Goal: Task Accomplishment & Management: Manage account settings

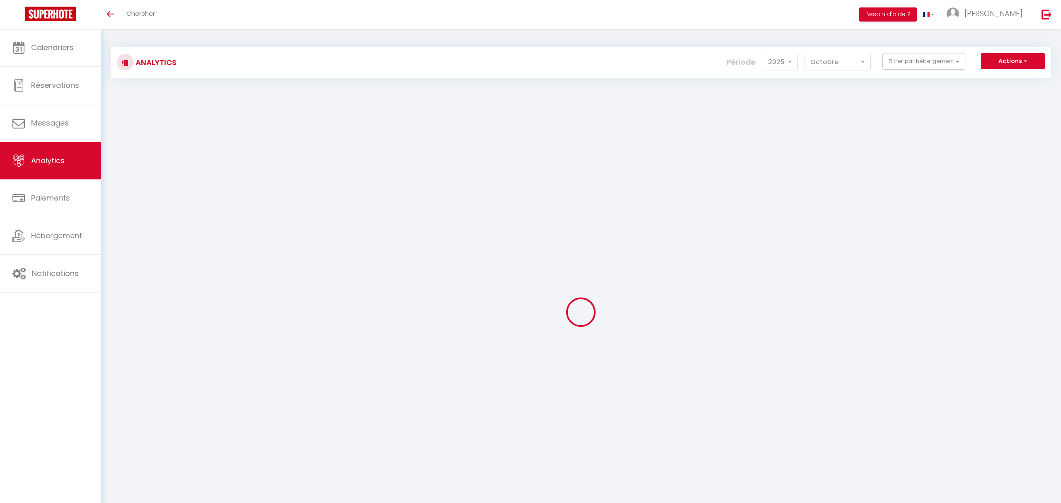
select select "2025"
select select "10"
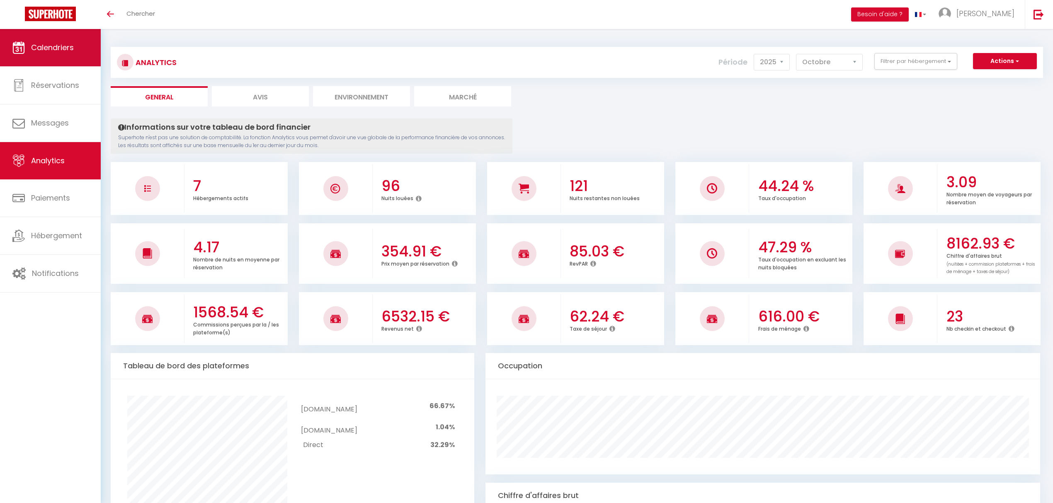
click at [40, 43] on span "Calendriers" at bounding box center [52, 47] width 43 height 10
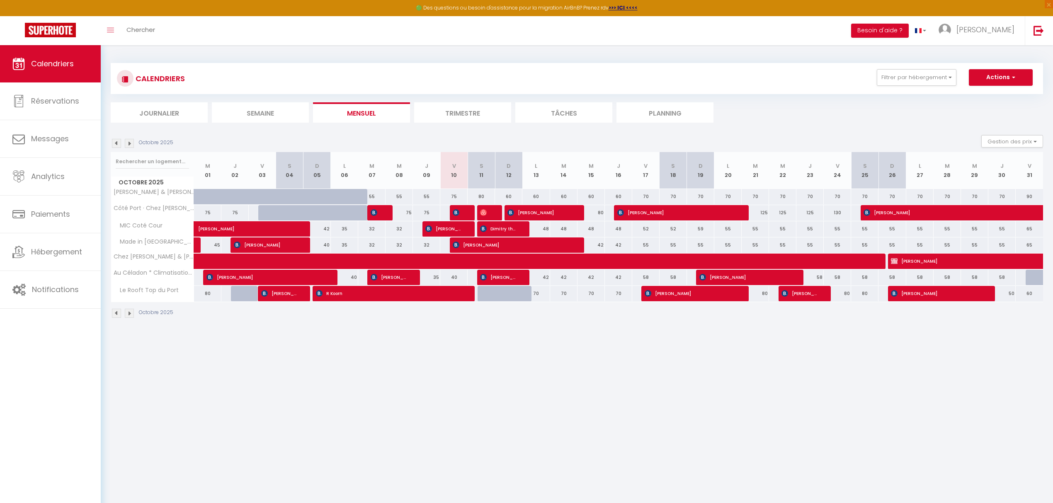
click at [492, 213] on div at bounding box center [490, 213] width 27 height 16
click at [486, 214] on span "[PERSON_NAME]" at bounding box center [484, 213] width 9 height 16
select select "OK"
select select "0"
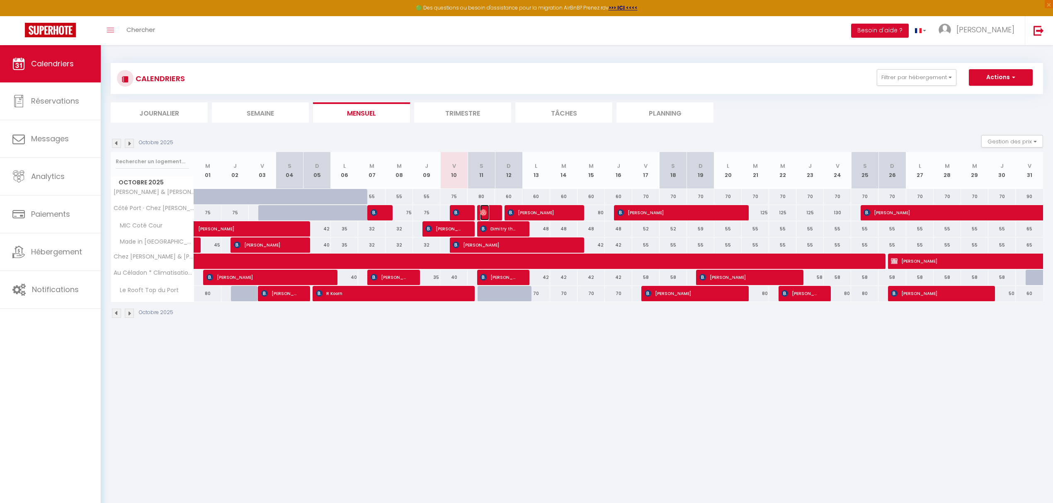
select select "1"
select select
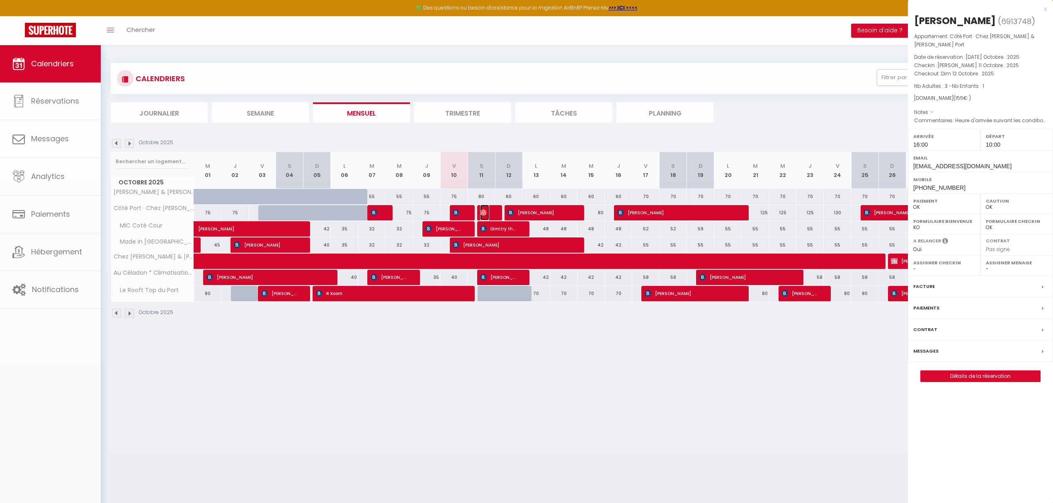
select select "53415"
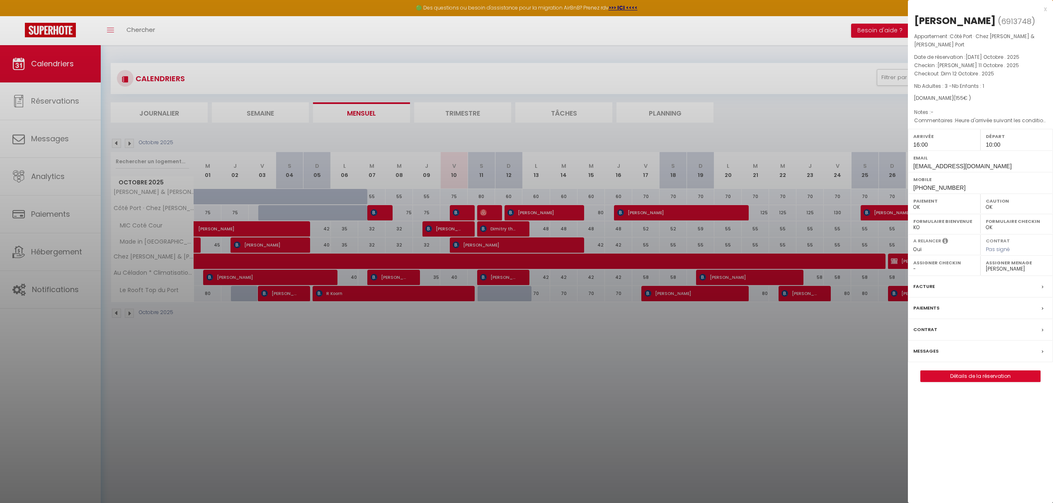
click at [525, 214] on div at bounding box center [526, 251] width 1053 height 503
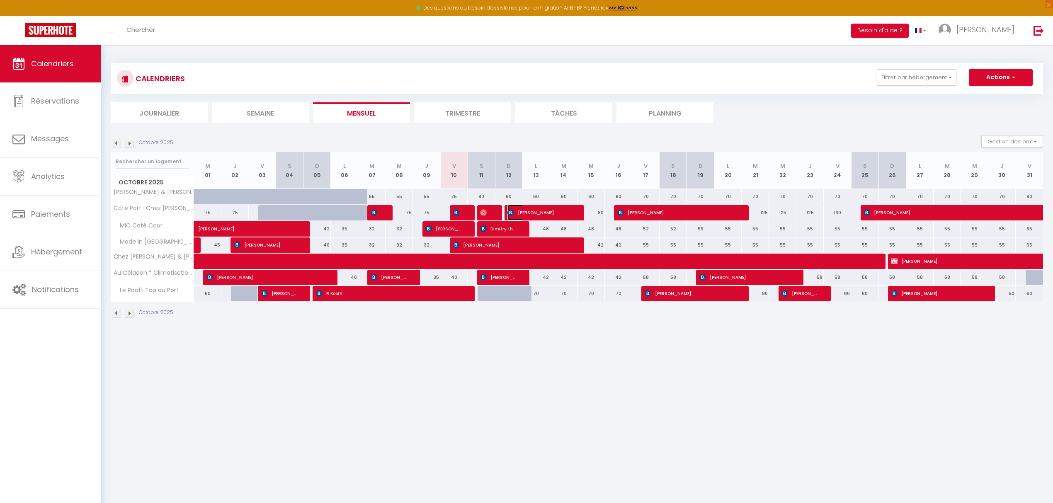
click at [525, 214] on span "[PERSON_NAME]" at bounding box center [539, 213] width 64 height 16
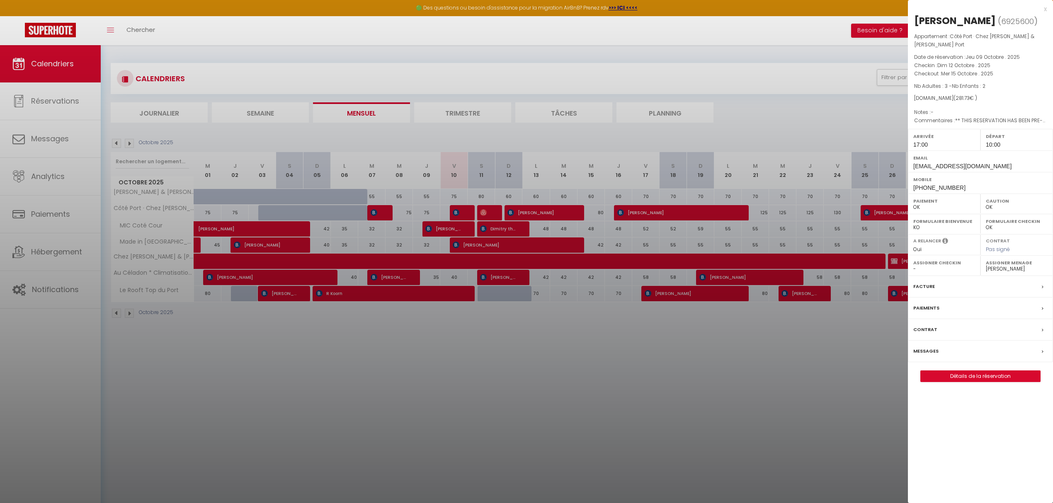
click at [543, 217] on div at bounding box center [526, 251] width 1053 height 503
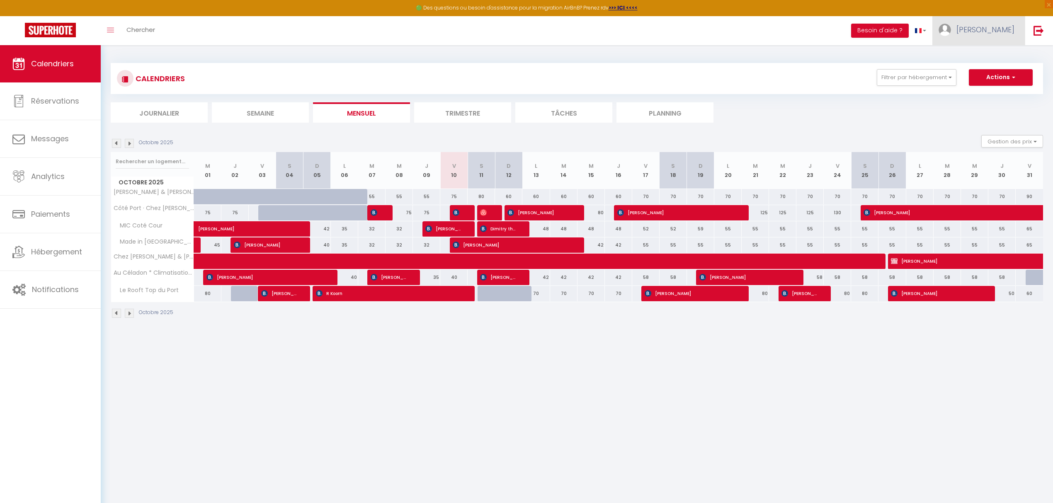
click at [1008, 36] on link "[PERSON_NAME]" at bounding box center [978, 30] width 92 height 29
click at [982, 71] on link "Équipe" at bounding box center [991, 72] width 61 height 14
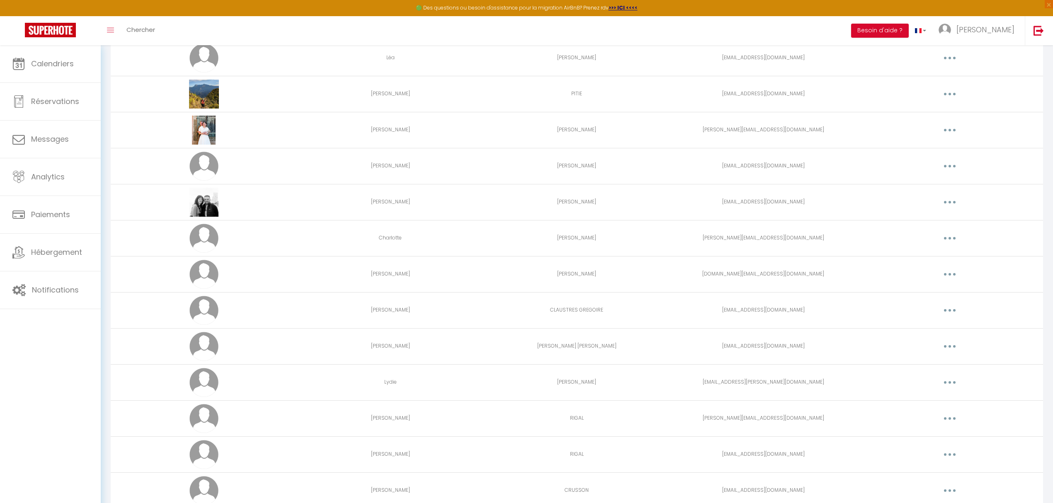
scroll to position [181, 0]
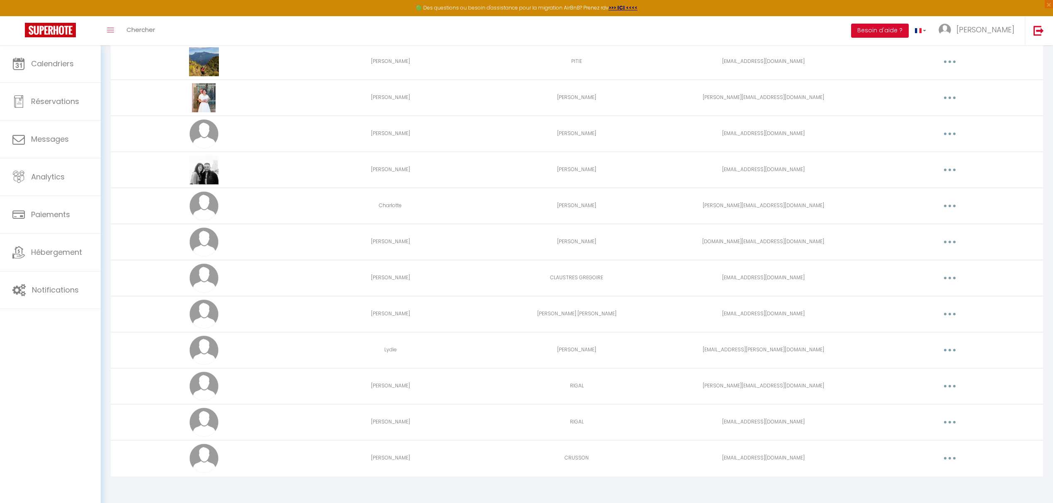
click at [950, 462] on button "button" at bounding box center [949, 458] width 23 height 13
click at [924, 479] on link "Editer" at bounding box center [927, 477] width 61 height 14
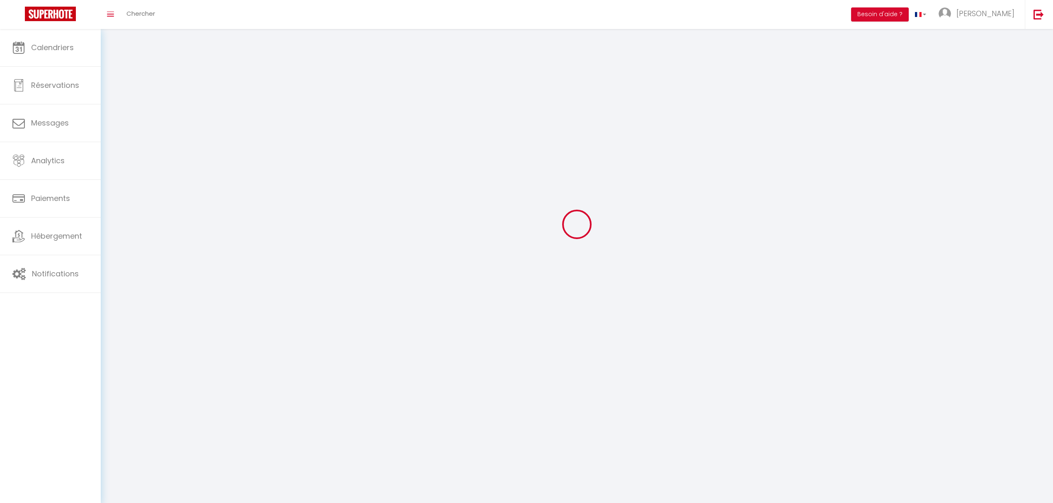
scroll to position [431, 0]
type input "[PERSON_NAME]"
type input "CRUSSON"
type input "[EMAIL_ADDRESS][DOMAIN_NAME]"
type textarea "[URL][DOMAIN_NAME]"
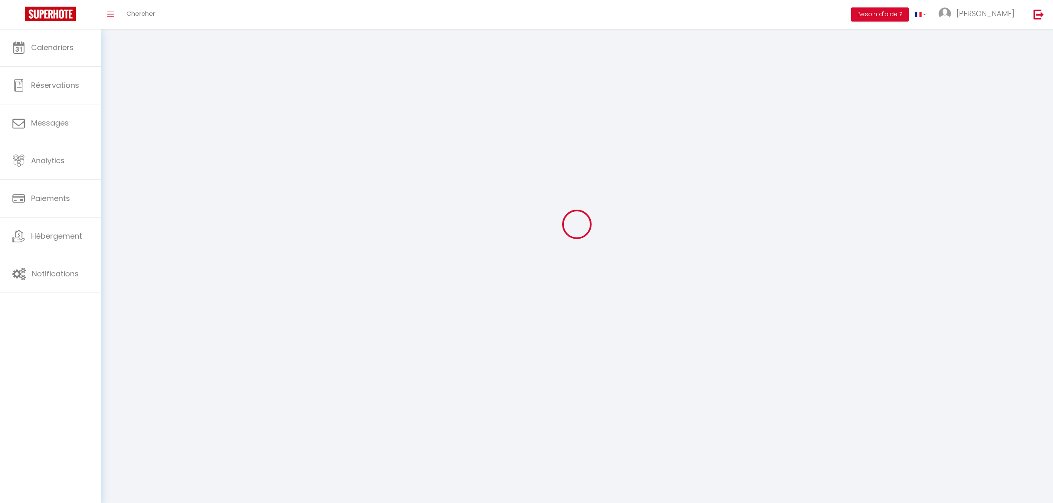
checkbox input "false"
checkbox input "true"
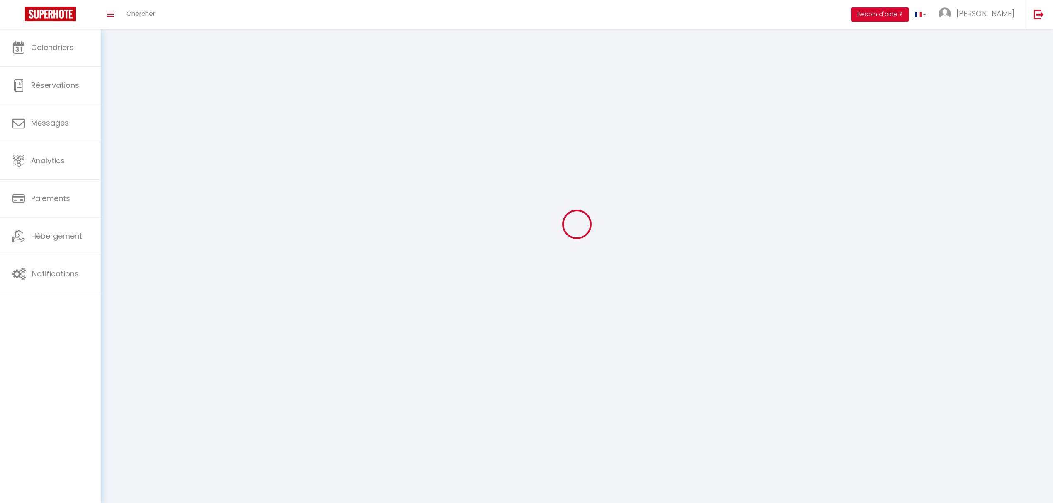
checkbox input "true"
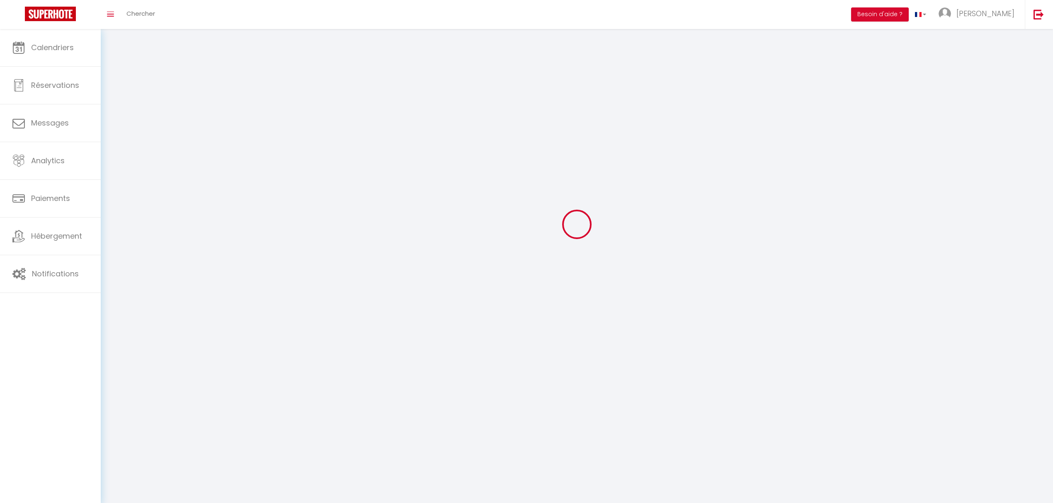
checkbox input "false"
checkbox input "true"
checkbox input "false"
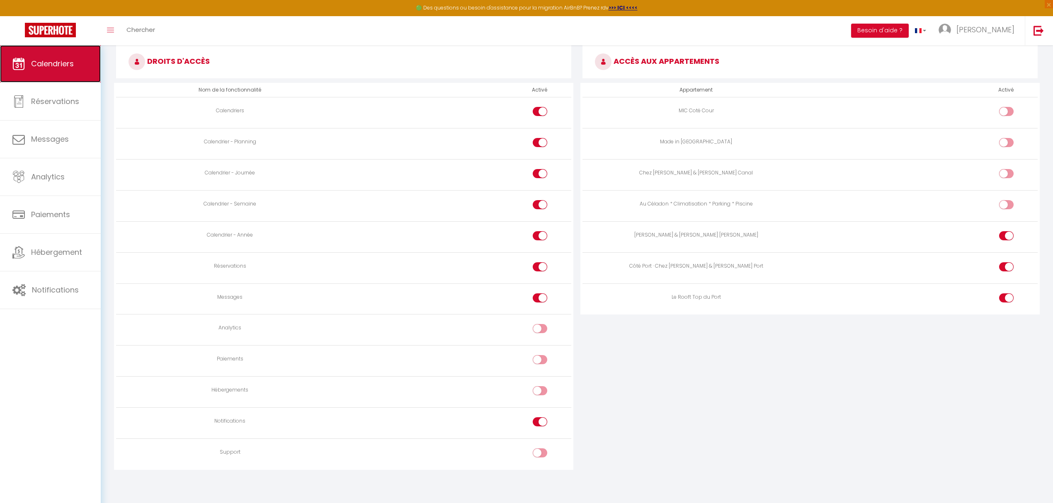
click at [48, 70] on link "Calendriers" at bounding box center [50, 63] width 101 height 37
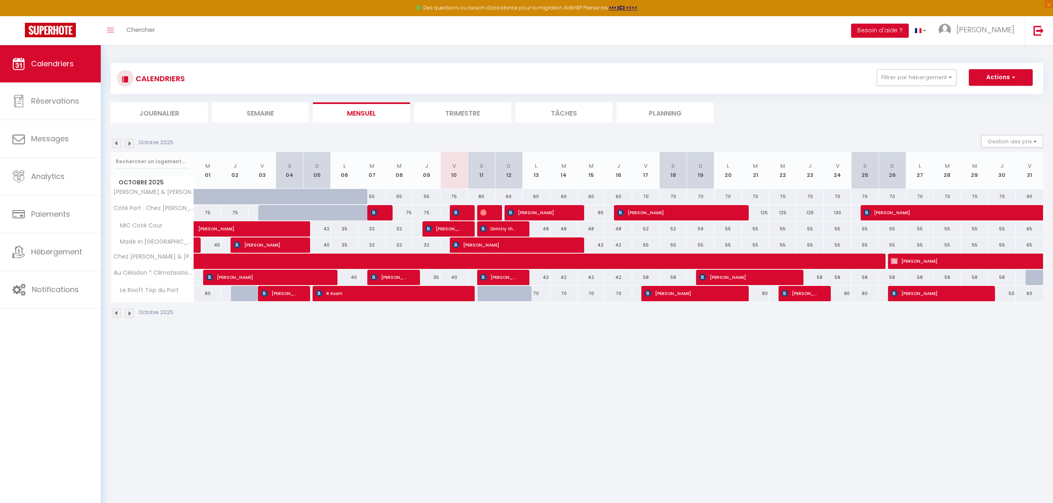
click at [128, 145] on img at bounding box center [129, 143] width 9 height 9
